Goal: Task Accomplishment & Management: Manage account settings

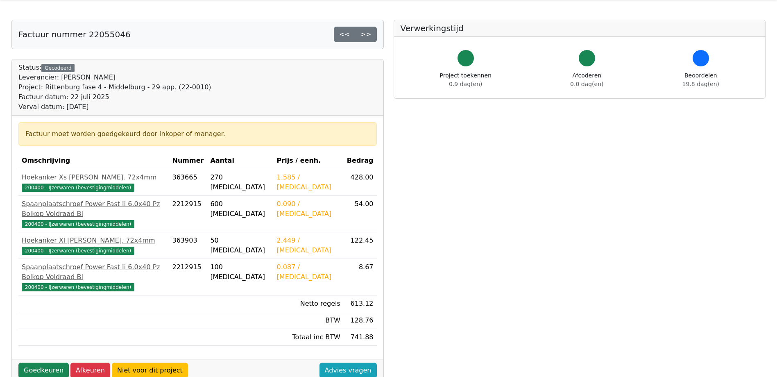
scroll to position [41, 0]
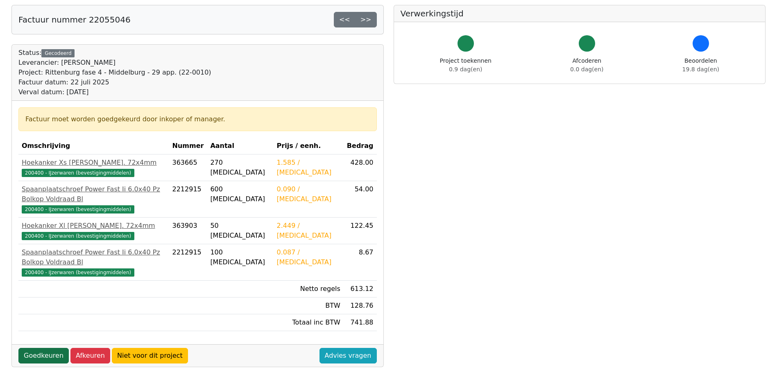
click at [36, 348] on link "Goedkeuren" at bounding box center [43, 356] width 50 height 16
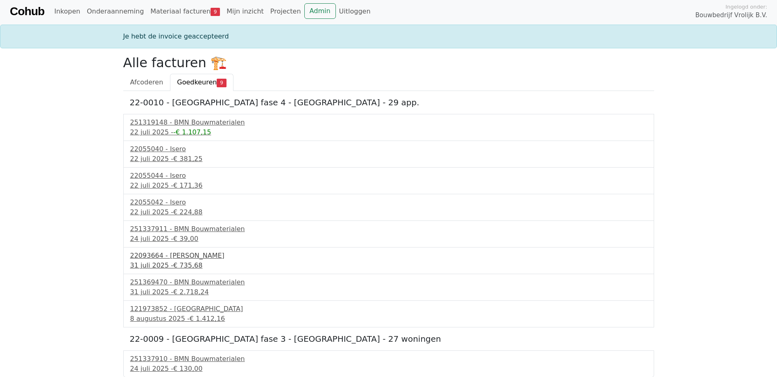
scroll to position [2, 0]
click at [167, 361] on div "251337910 - BMN Bouwmaterialen" at bounding box center [388, 358] width 517 height 10
click at [154, 309] on div "121973852 - PontMeyer" at bounding box center [388, 308] width 517 height 10
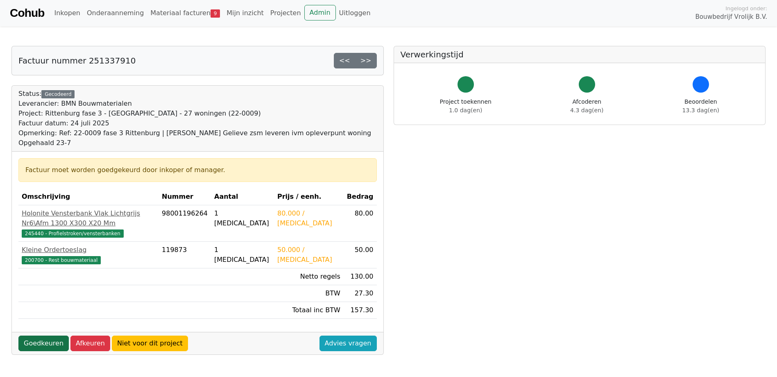
click at [41, 335] on link "Goedkeuren" at bounding box center [43, 343] width 50 height 16
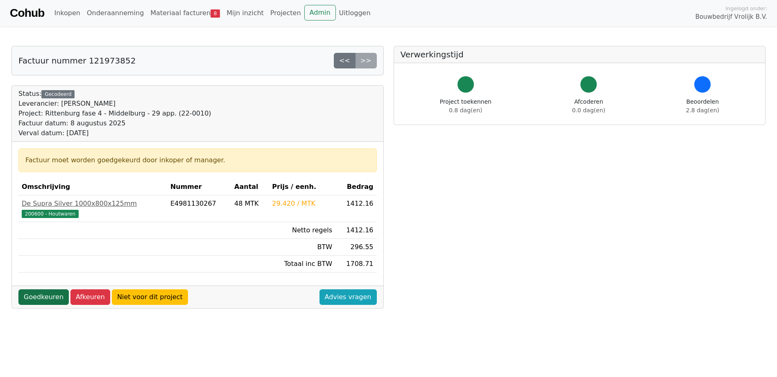
click at [38, 294] on link "Goedkeuren" at bounding box center [43, 297] width 50 height 16
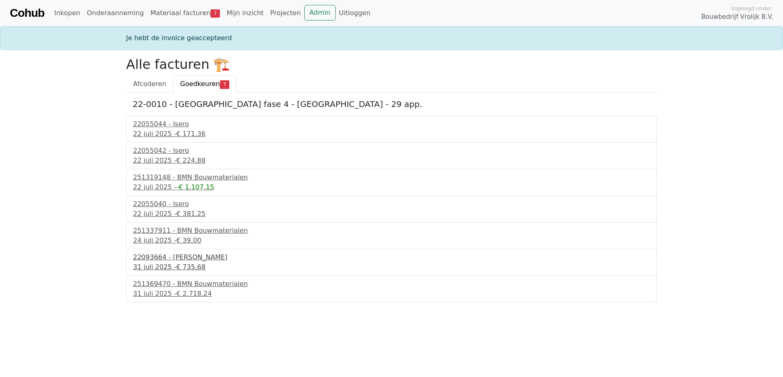
click at [164, 266] on div "31 juli 2025 - € 735,68" at bounding box center [391, 267] width 517 height 10
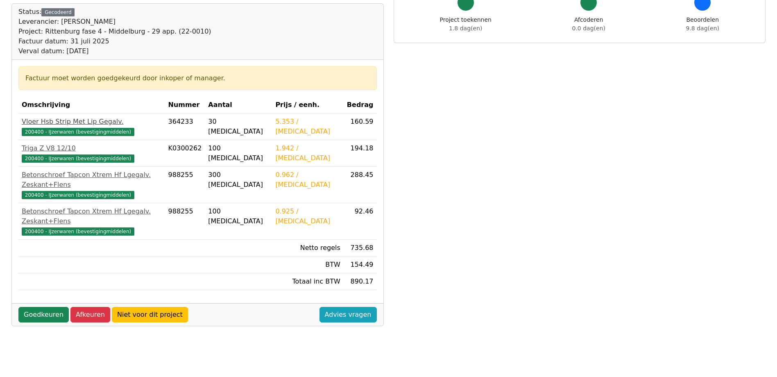
scroll to position [41, 0]
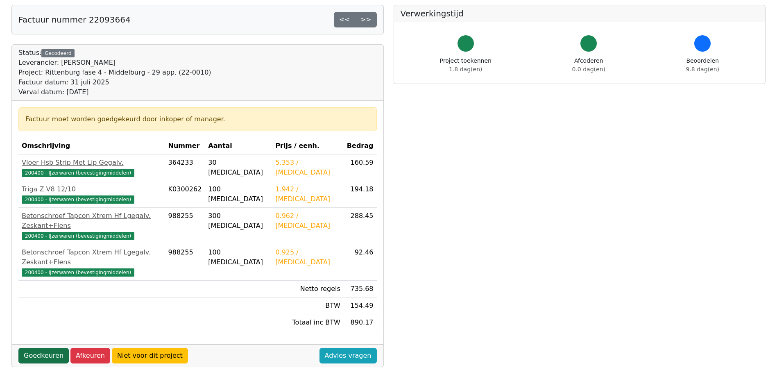
click at [43, 348] on link "Goedkeuren" at bounding box center [43, 356] width 50 height 16
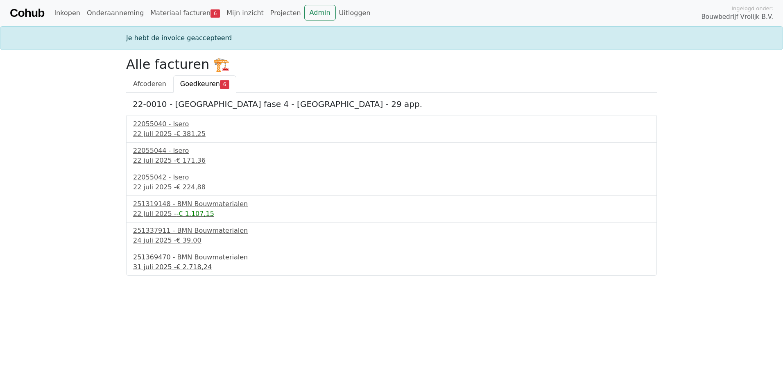
click at [176, 263] on span "€ 2.718,24" at bounding box center [194, 267] width 36 height 8
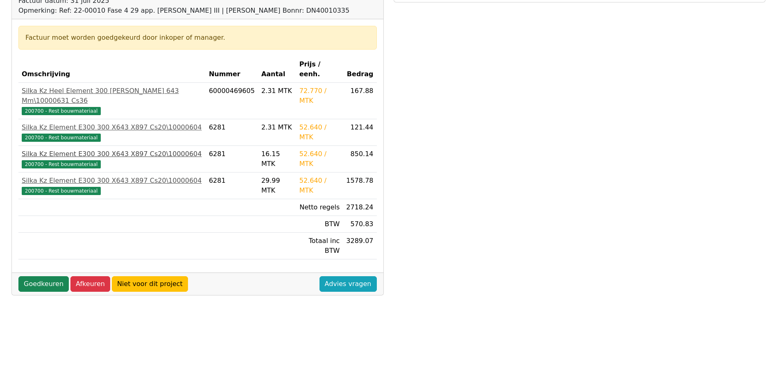
scroll to position [123, 0]
click at [36, 276] on link "Goedkeuren" at bounding box center [43, 284] width 50 height 16
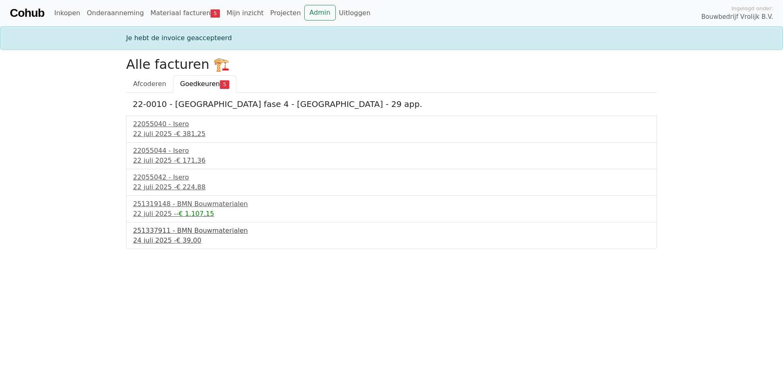
click at [169, 236] on div "[DATE] - € 39,00" at bounding box center [391, 240] width 517 height 10
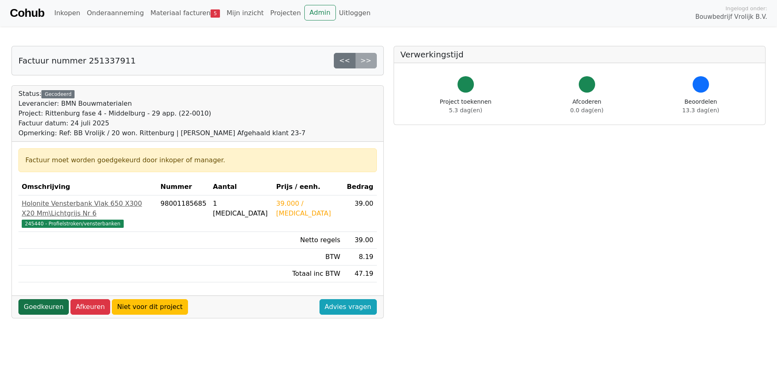
click at [39, 299] on link "Goedkeuren" at bounding box center [43, 307] width 50 height 16
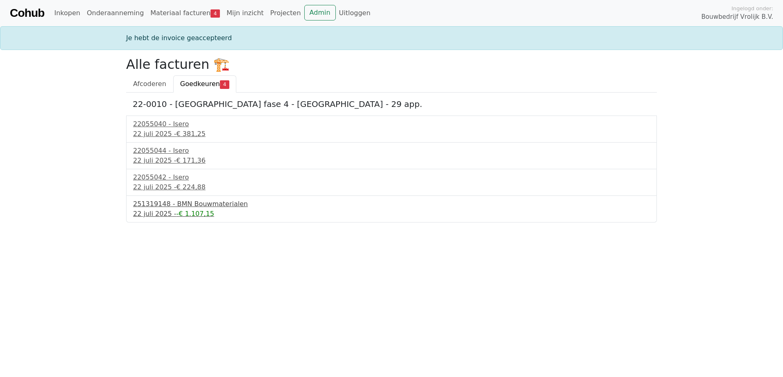
click at [163, 206] on div "251319148 - BMN Bouwmaterialen" at bounding box center [391, 204] width 517 height 10
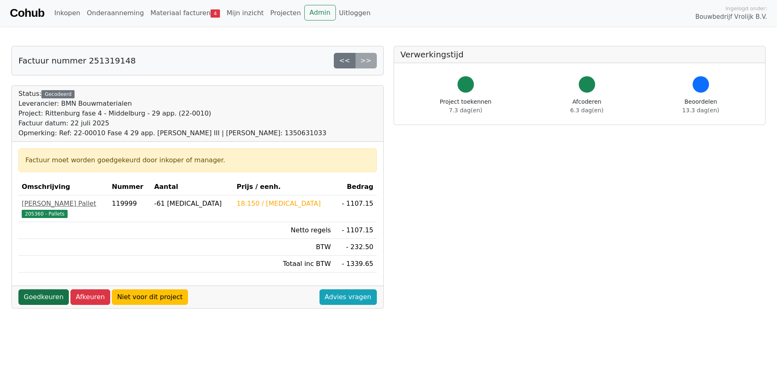
click at [34, 297] on link "Goedkeuren" at bounding box center [43, 297] width 50 height 16
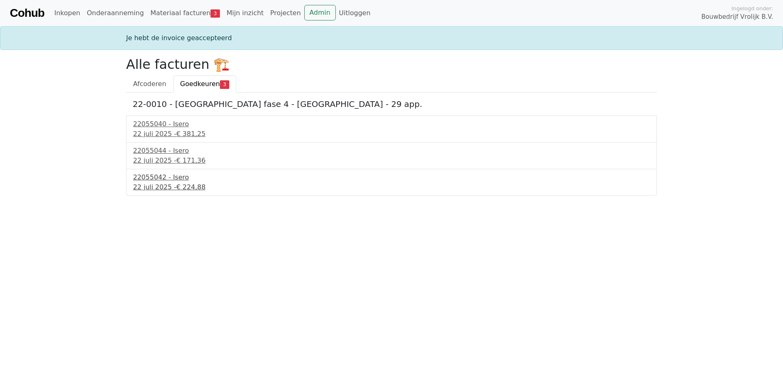
click at [153, 182] on div "22055042 - Isero" at bounding box center [391, 177] width 517 height 10
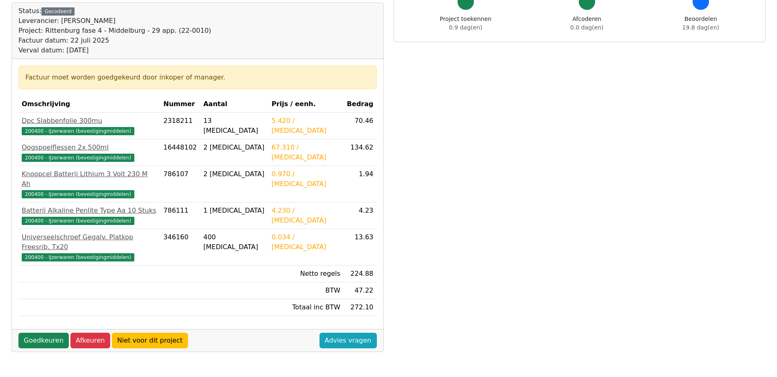
scroll to position [123, 0]
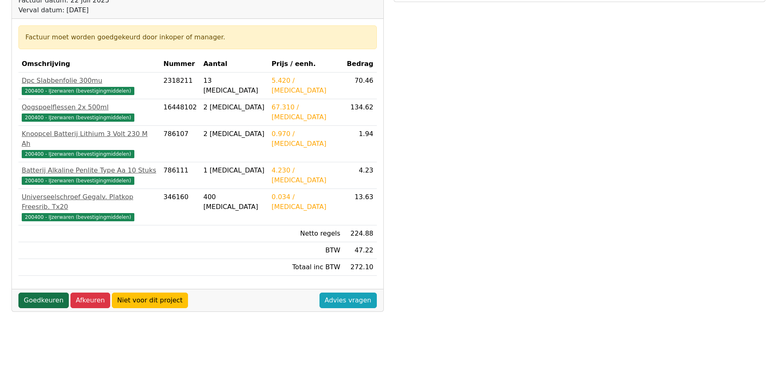
click at [46, 292] on link "Goedkeuren" at bounding box center [43, 300] width 50 height 16
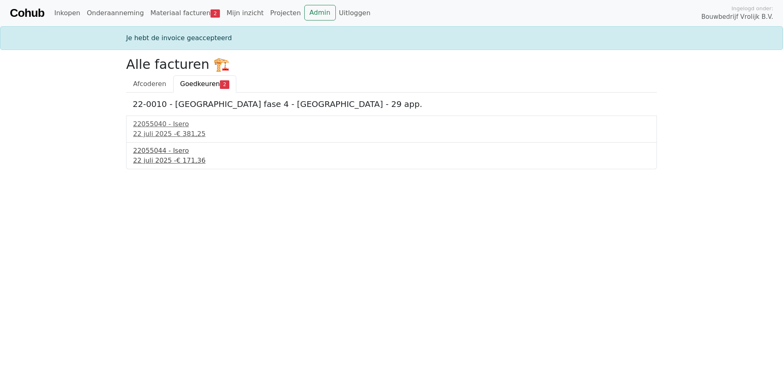
click at [159, 153] on div "22055044 - Isero" at bounding box center [391, 151] width 517 height 10
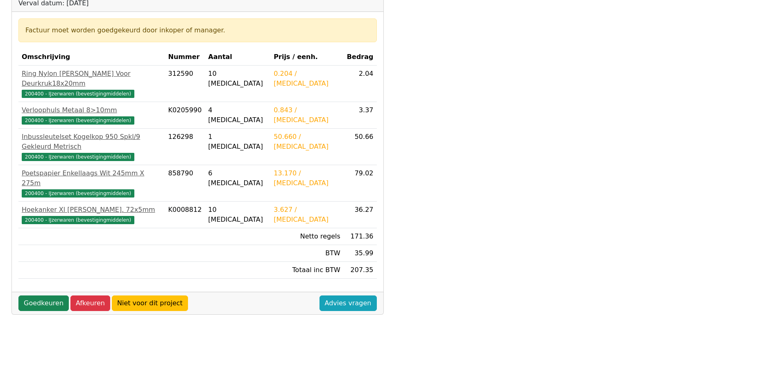
scroll to position [164, 0]
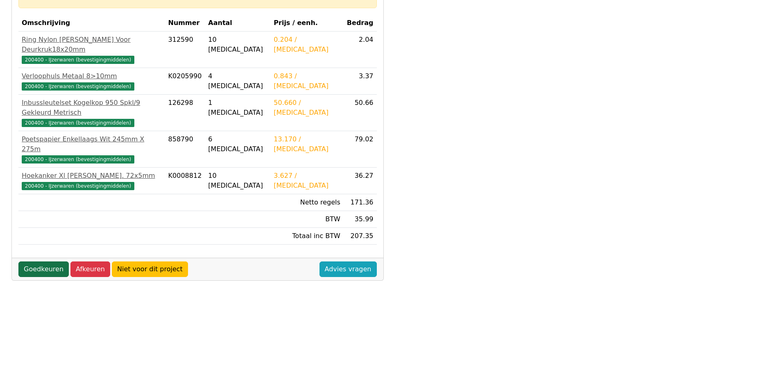
click at [48, 261] on link "Goedkeuren" at bounding box center [43, 269] width 50 height 16
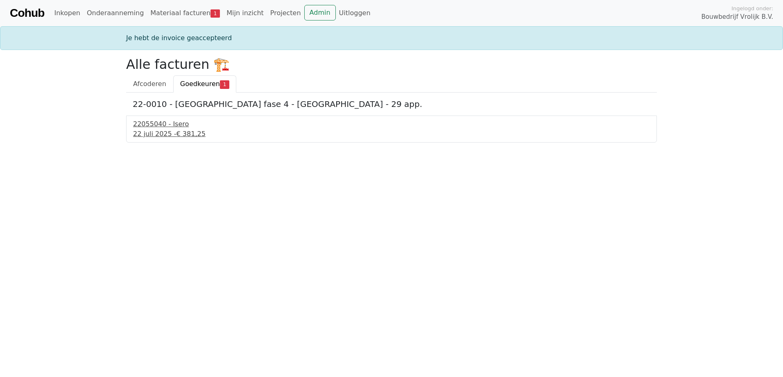
click at [142, 127] on div "22055040 - Isero" at bounding box center [391, 124] width 517 height 10
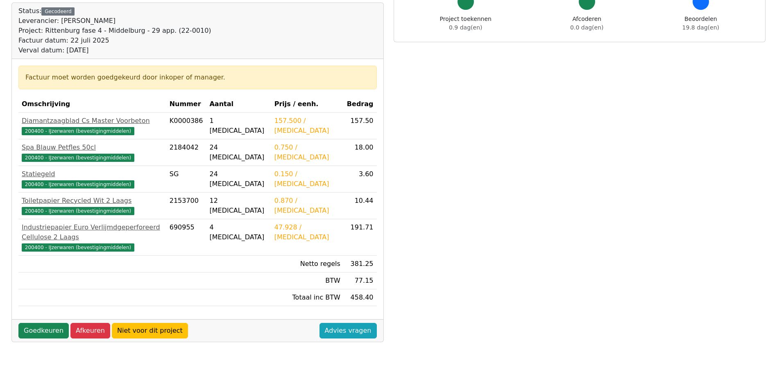
scroll to position [123, 0]
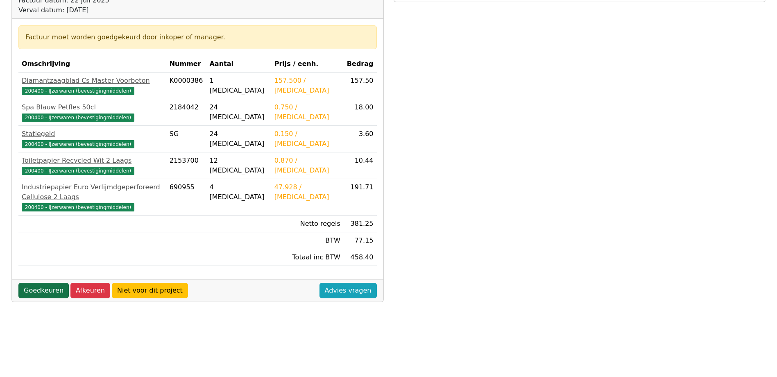
click at [45, 283] on link "Goedkeuren" at bounding box center [43, 290] width 50 height 16
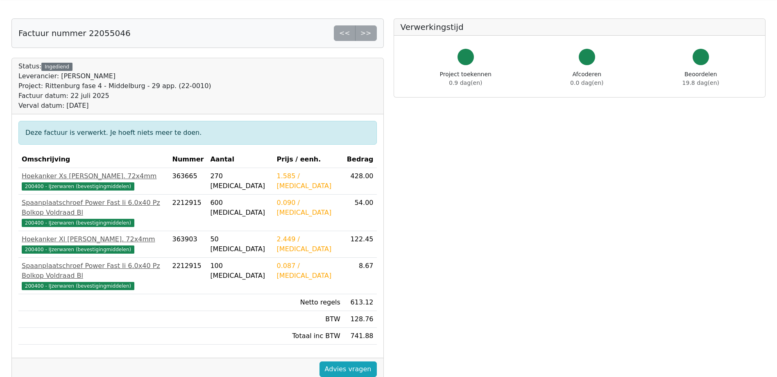
scroll to position [41, 0]
